Goal: Task Accomplishment & Management: Use online tool/utility

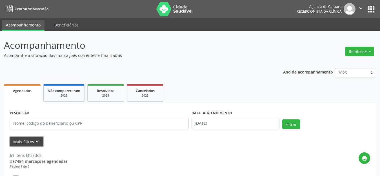
click at [35, 143] on icon "keyboard_arrow_down" at bounding box center [37, 142] width 6 height 6
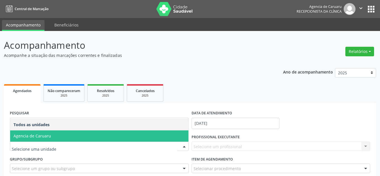
click at [37, 136] on span "Agencia de Caruaru" at bounding box center [33, 135] width 38 height 5
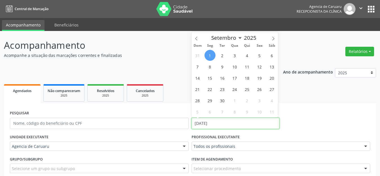
click at [209, 125] on input "[DATE]" at bounding box center [236, 123] width 88 height 11
click at [212, 54] on span "1" at bounding box center [210, 55] width 11 height 11
type input "[DATE]"
click at [212, 54] on span "1" at bounding box center [210, 55] width 11 height 11
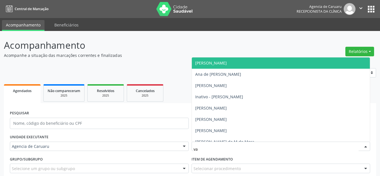
type input "val"
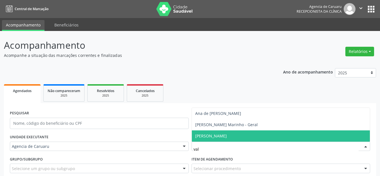
click at [227, 135] on span "[PERSON_NAME]" at bounding box center [211, 135] width 32 height 5
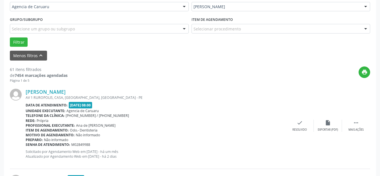
scroll to position [141, 0]
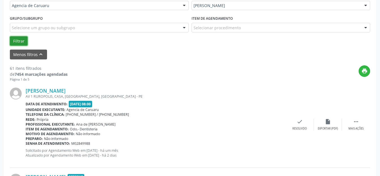
click at [25, 43] on button "Filtrar" at bounding box center [19, 41] width 18 height 10
click at [299, 130] on div "Resolvido" at bounding box center [300, 129] width 14 height 4
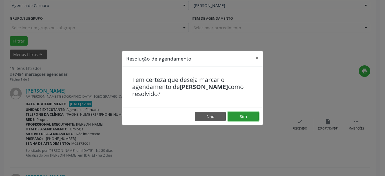
click at [245, 119] on button "Sim" at bounding box center [243, 117] width 31 height 10
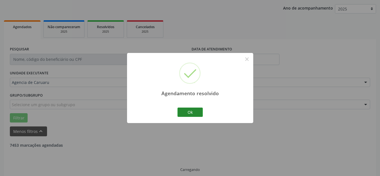
scroll to position [70, 0]
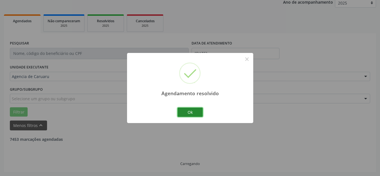
click at [199, 112] on button "Ok" at bounding box center [190, 113] width 25 height 10
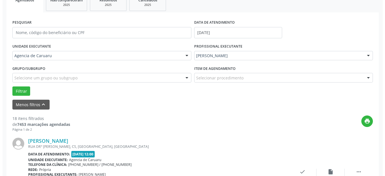
scroll to position [126, 0]
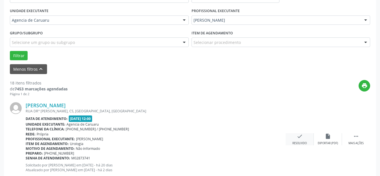
click at [295, 141] on div "check Resolvido" at bounding box center [300, 139] width 28 height 12
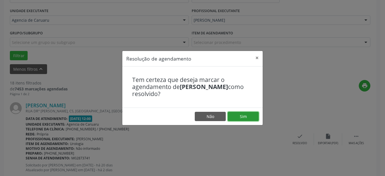
click at [244, 118] on button "Sim" at bounding box center [243, 117] width 31 height 10
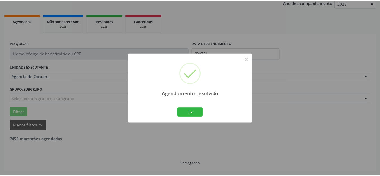
scroll to position [70, 0]
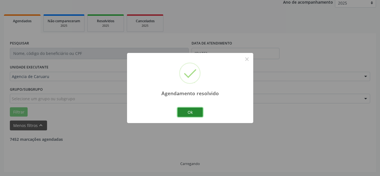
click at [178, 111] on button "Ok" at bounding box center [190, 113] width 25 height 10
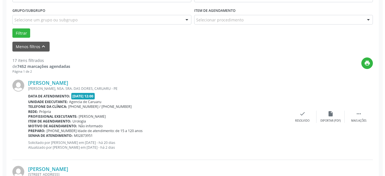
scroll to position [155, 0]
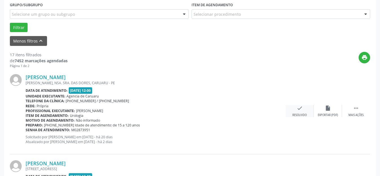
click at [302, 111] on div "check Resolvido" at bounding box center [300, 111] width 28 height 12
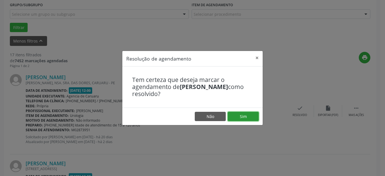
click at [250, 116] on button "Sim" at bounding box center [243, 117] width 31 height 10
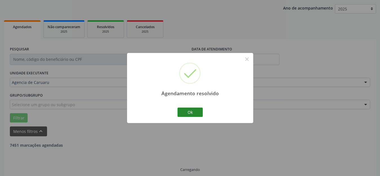
scroll to position [70, 0]
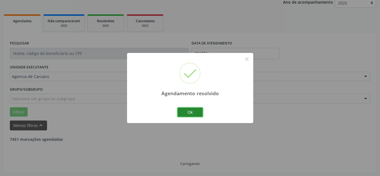
click at [193, 114] on button "Ok" at bounding box center [190, 113] width 25 height 10
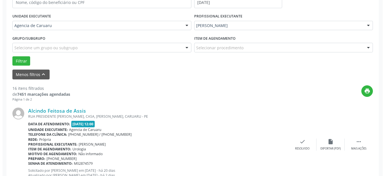
scroll to position [126, 0]
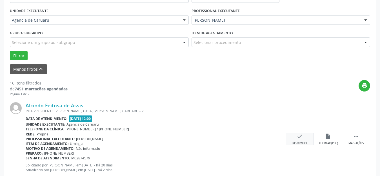
click at [299, 139] on icon "check" at bounding box center [300, 136] width 6 height 6
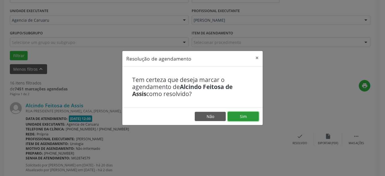
click at [244, 113] on button "Sim" at bounding box center [243, 117] width 31 height 10
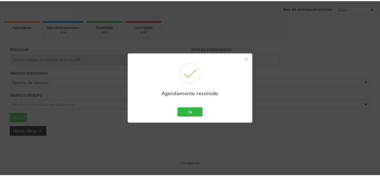
scroll to position [70, 0]
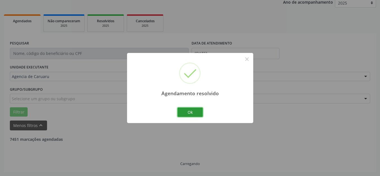
click at [186, 110] on button "Ok" at bounding box center [190, 113] width 25 height 10
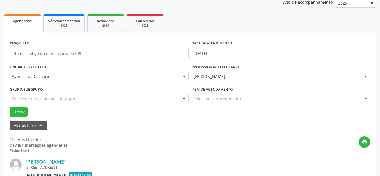
scroll to position [126, 0]
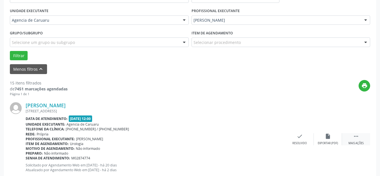
click at [358, 137] on icon "" at bounding box center [356, 136] width 6 height 6
click at [329, 136] on icon "alarm_off" at bounding box center [328, 136] width 6 height 6
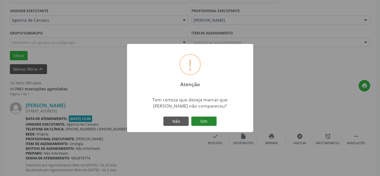
click at [203, 123] on button "Sim" at bounding box center [203, 122] width 25 height 10
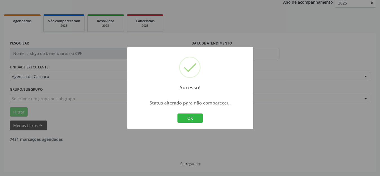
scroll to position [70, 0]
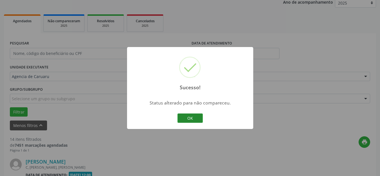
click at [199, 118] on button "OK" at bounding box center [190, 119] width 25 height 10
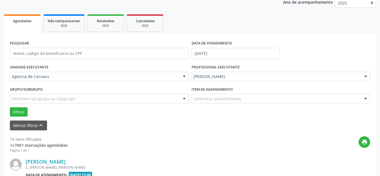
scroll to position [126, 0]
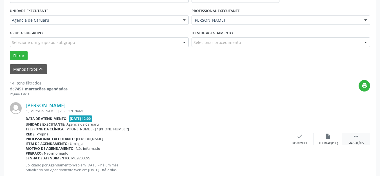
click at [353, 138] on div " Mais ações" at bounding box center [356, 139] width 28 height 12
click at [324, 136] on div "alarm_off Não compareceu" at bounding box center [328, 139] width 28 height 12
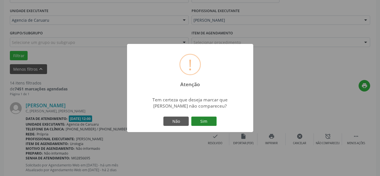
click at [208, 120] on button "Sim" at bounding box center [203, 122] width 25 height 10
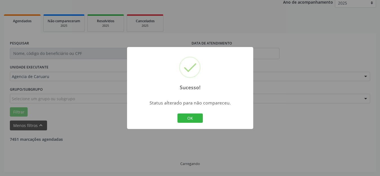
scroll to position [70, 0]
click at [196, 117] on button "OK" at bounding box center [190, 119] width 25 height 10
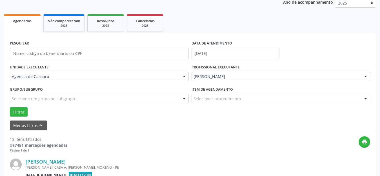
scroll to position [126, 0]
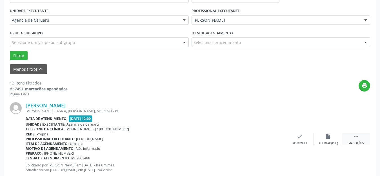
click at [358, 138] on icon "" at bounding box center [356, 136] width 6 height 6
click at [326, 138] on icon "alarm_off" at bounding box center [328, 136] width 6 height 6
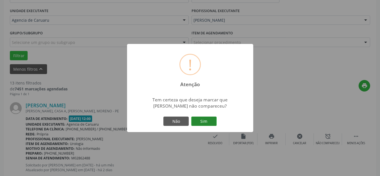
click at [205, 118] on button "Sim" at bounding box center [203, 122] width 25 height 10
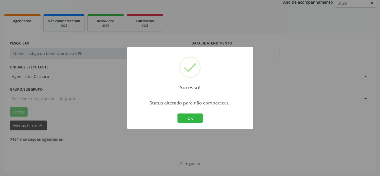
scroll to position [70, 0]
click at [193, 118] on button "OK" at bounding box center [190, 119] width 25 height 10
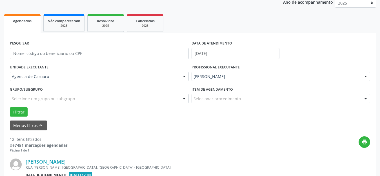
scroll to position [126, 0]
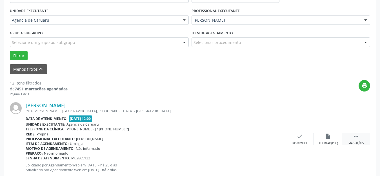
click at [357, 139] on icon "" at bounding box center [356, 136] width 6 height 6
click at [330, 140] on div "alarm_off Não compareceu" at bounding box center [328, 139] width 28 height 12
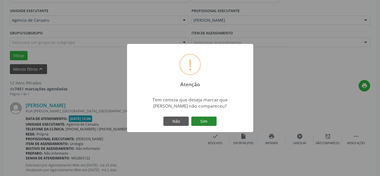
click at [203, 121] on button "Sim" at bounding box center [203, 122] width 25 height 10
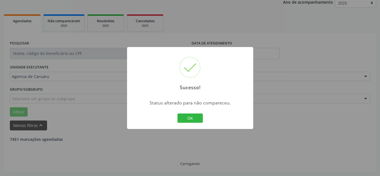
scroll to position [70, 0]
click at [189, 114] on button "OK" at bounding box center [190, 119] width 25 height 10
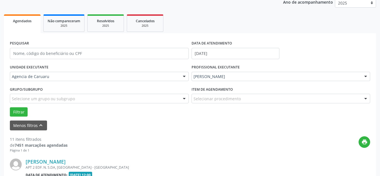
scroll to position [126, 0]
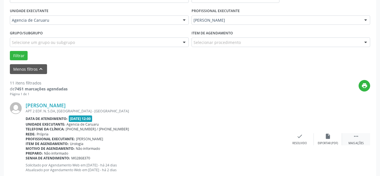
click at [363, 136] on div " Mais ações" at bounding box center [356, 139] width 28 height 12
click at [327, 139] on icon "alarm_off" at bounding box center [328, 136] width 6 height 6
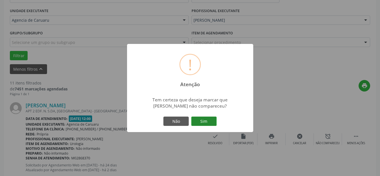
click at [206, 120] on button "Sim" at bounding box center [203, 122] width 25 height 10
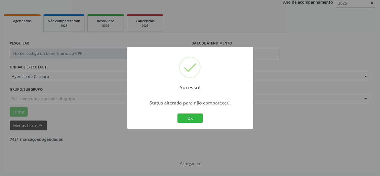
scroll to position [70, 0]
click at [188, 116] on button "OK" at bounding box center [190, 119] width 25 height 10
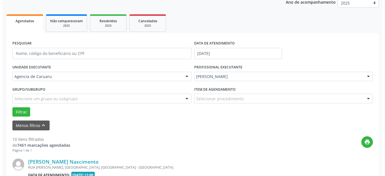
scroll to position [126, 0]
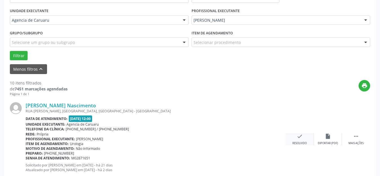
click at [302, 139] on icon "check" at bounding box center [300, 136] width 6 height 6
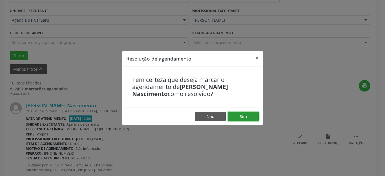
click at [251, 117] on button "Sim" at bounding box center [243, 117] width 31 height 10
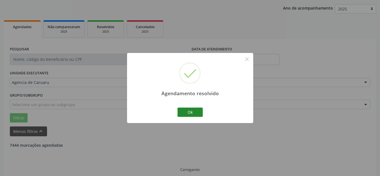
scroll to position [70, 0]
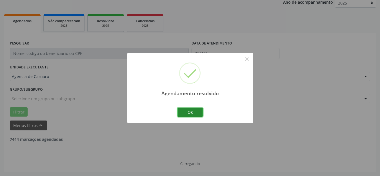
click at [188, 112] on button "Ok" at bounding box center [190, 113] width 25 height 10
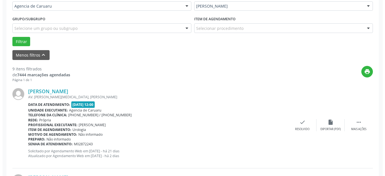
scroll to position [155, 0]
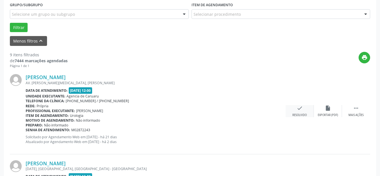
click at [294, 111] on div "check Resolvido" at bounding box center [300, 111] width 28 height 12
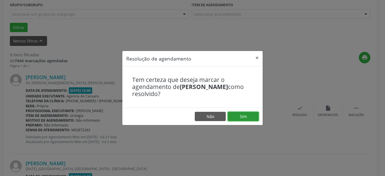
click at [245, 118] on button "Sim" at bounding box center [243, 117] width 31 height 10
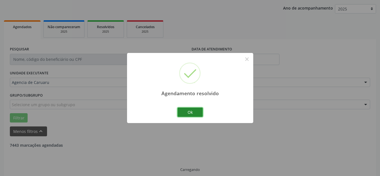
scroll to position [70, 0]
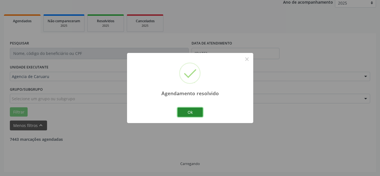
click at [192, 116] on button "Ok" at bounding box center [190, 113] width 25 height 10
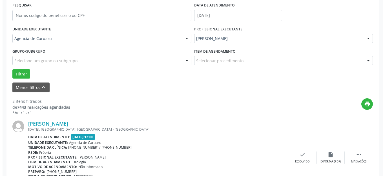
scroll to position [126, 0]
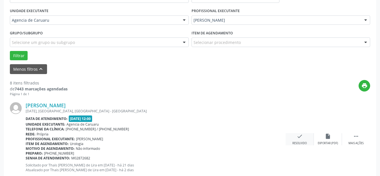
click at [302, 142] on div "Resolvido" at bounding box center [300, 144] width 14 height 4
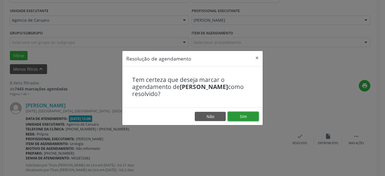
click at [255, 114] on button "Sim" at bounding box center [243, 117] width 31 height 10
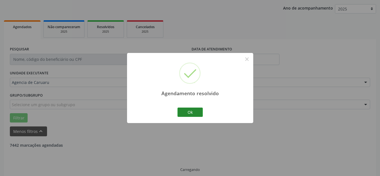
scroll to position [70, 0]
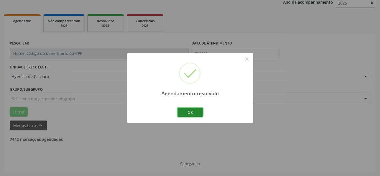
click at [191, 114] on button "Ok" at bounding box center [190, 113] width 25 height 10
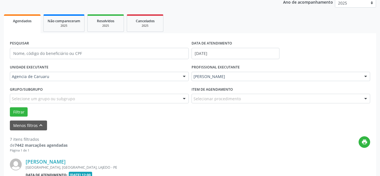
scroll to position [126, 0]
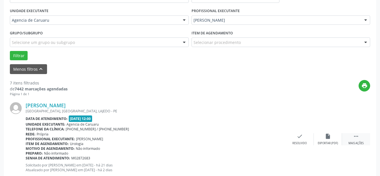
click at [360, 139] on div " Mais ações" at bounding box center [356, 139] width 28 height 12
click at [329, 136] on icon "alarm_off" at bounding box center [328, 136] width 6 height 6
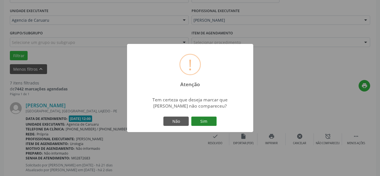
click at [205, 117] on button "Sim" at bounding box center [203, 122] width 25 height 10
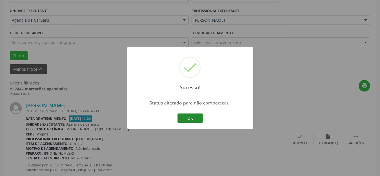
click at [190, 116] on button "OK" at bounding box center [190, 119] width 25 height 10
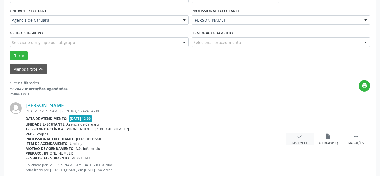
click at [303, 142] on div "Resolvido" at bounding box center [300, 144] width 14 height 4
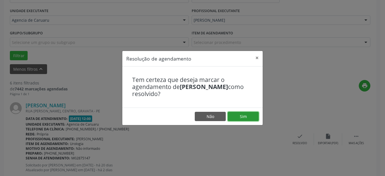
click at [249, 115] on button "Sim" at bounding box center [243, 117] width 31 height 10
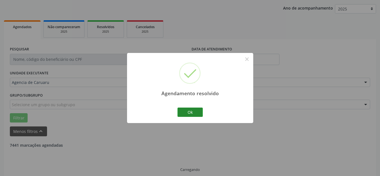
scroll to position [70, 0]
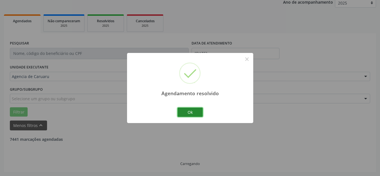
click at [189, 112] on button "Ok" at bounding box center [190, 113] width 25 height 10
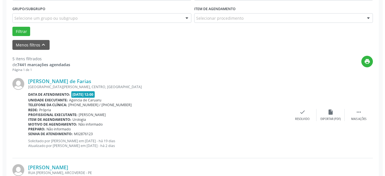
scroll to position [155, 0]
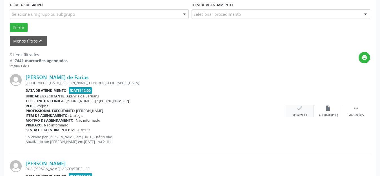
click at [298, 114] on div "Resolvido" at bounding box center [300, 115] width 14 height 4
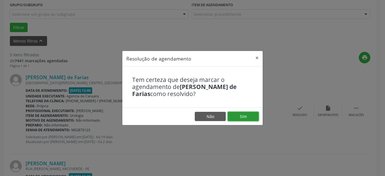
click at [248, 116] on button "Sim" at bounding box center [243, 117] width 31 height 10
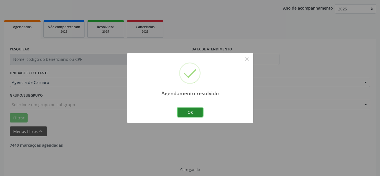
scroll to position [70, 0]
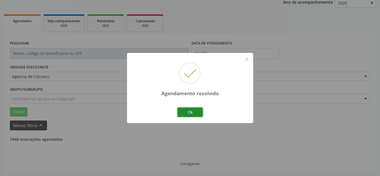
click at [183, 111] on button "Ok" at bounding box center [190, 113] width 25 height 10
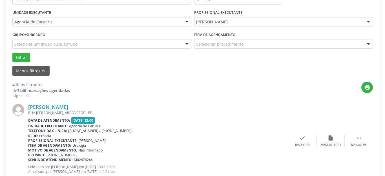
scroll to position [126, 0]
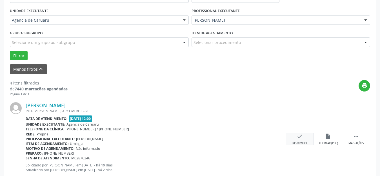
click at [295, 143] on div "Resolvido" at bounding box center [300, 144] width 14 height 4
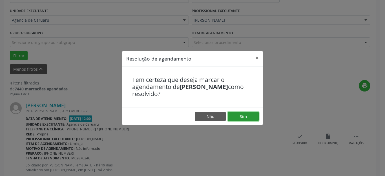
click at [236, 115] on button "Sim" at bounding box center [243, 117] width 31 height 10
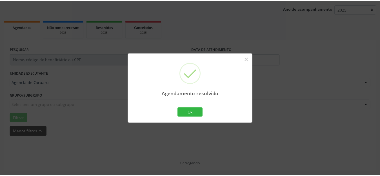
scroll to position [70, 0]
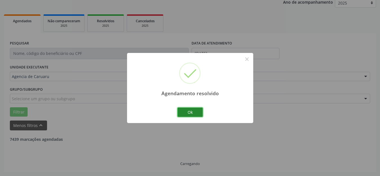
click at [195, 117] on button "Ok" at bounding box center [190, 113] width 25 height 10
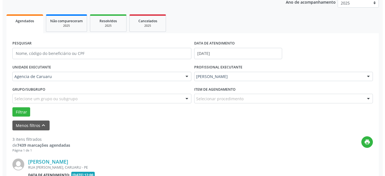
scroll to position [155, 0]
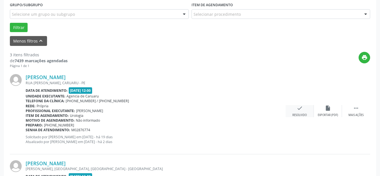
click at [301, 111] on icon "check" at bounding box center [300, 108] width 6 height 6
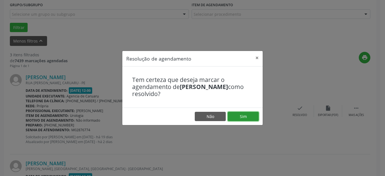
click at [242, 116] on button "Sim" at bounding box center [243, 117] width 31 height 10
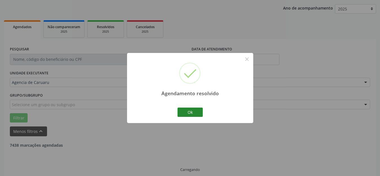
scroll to position [70, 0]
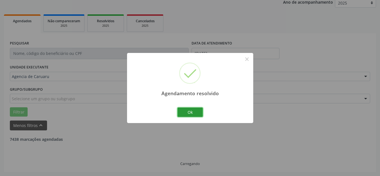
click at [189, 111] on button "Ok" at bounding box center [190, 113] width 25 height 10
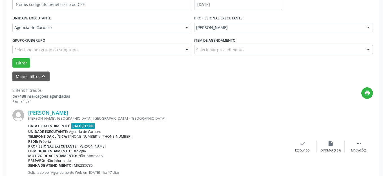
scroll to position [126, 0]
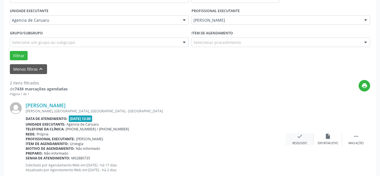
click at [298, 138] on icon "check" at bounding box center [300, 136] width 6 height 6
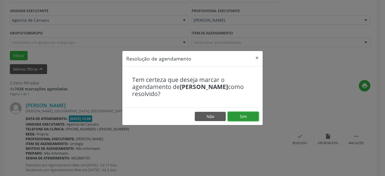
click at [250, 118] on button "Sim" at bounding box center [243, 117] width 31 height 10
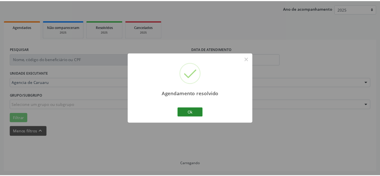
scroll to position [70, 0]
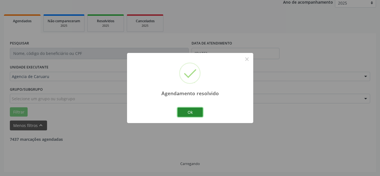
click at [186, 110] on button "Ok" at bounding box center [190, 113] width 25 height 10
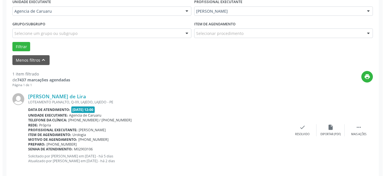
scroll to position [142, 0]
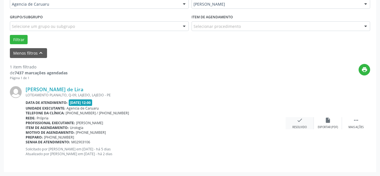
click at [298, 126] on div "Resolvido" at bounding box center [300, 127] width 14 height 4
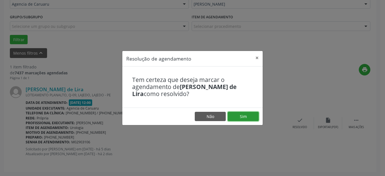
click at [254, 116] on button "Sim" at bounding box center [243, 117] width 31 height 10
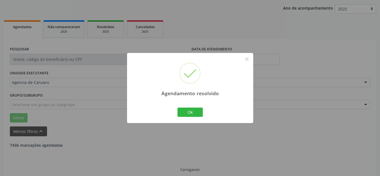
scroll to position [52, 0]
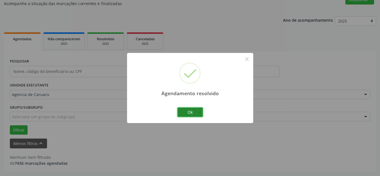
click at [194, 113] on button "Ok" at bounding box center [190, 113] width 25 height 10
